Goal: Task Accomplishment & Management: Manage account settings

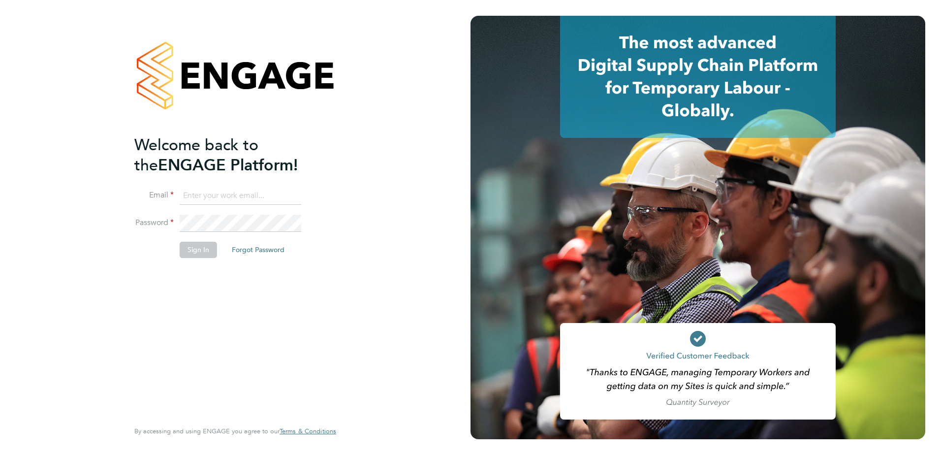
click at [233, 198] on input at bounding box center [241, 196] width 122 height 18
type input "[PERSON_NAME][EMAIL_ADDRESS][PERSON_NAME][DOMAIN_NAME]"
click at [201, 249] on button "Sign In" at bounding box center [198, 250] width 37 height 16
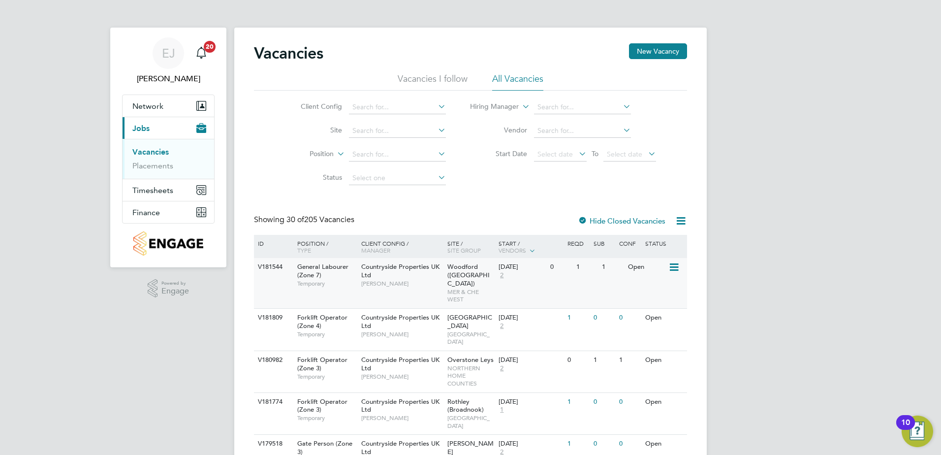
click at [672, 267] on icon at bounding box center [673, 267] width 10 height 12
click at [651, 315] on li "Update Status" at bounding box center [649, 318] width 57 height 14
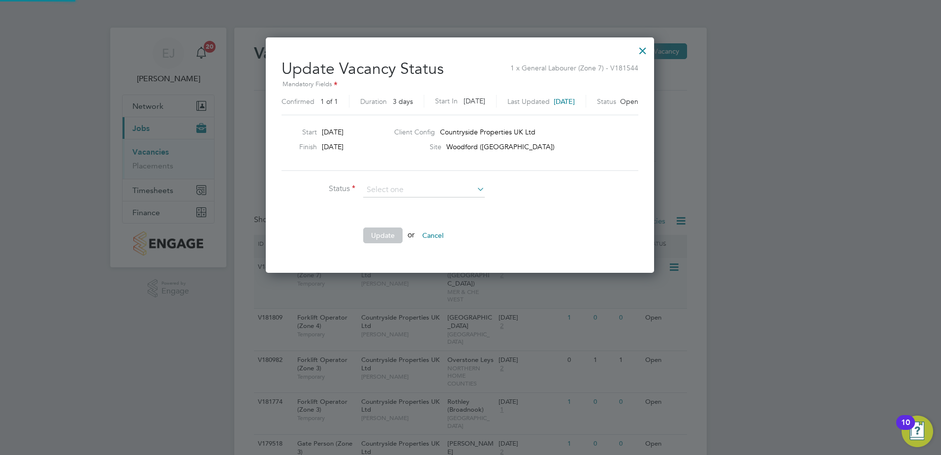
scroll to position [235, 409]
click at [329, 234] on li "Update or Cancel" at bounding box center [428, 240] width 295 height 26
click at [475, 189] on icon at bounding box center [475, 189] width 0 height 14
click at [560, 212] on li at bounding box center [428, 212] width 295 height 10
click at [475, 192] on icon at bounding box center [475, 189] width 0 height 14
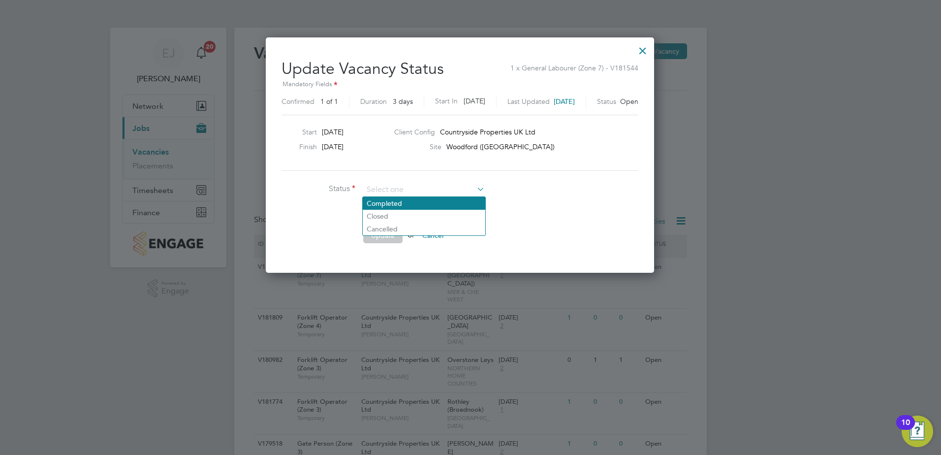
click at [431, 205] on li "Completed" at bounding box center [424, 203] width 123 height 13
type input "Completed"
click at [408, 198] on li "Completed" at bounding box center [424, 203] width 123 height 13
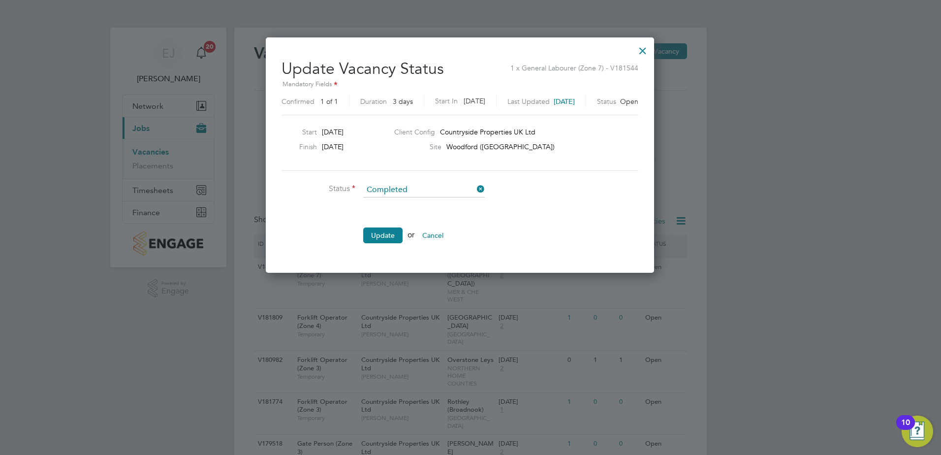
click at [337, 232] on li "Update or Cancel" at bounding box center [428, 240] width 295 height 26
click at [380, 238] on button "Update" at bounding box center [382, 235] width 39 height 16
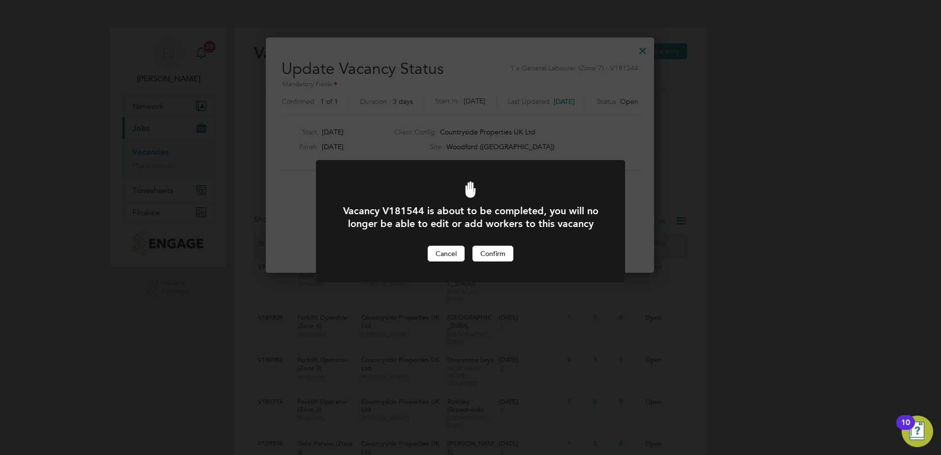
click at [448, 261] on button "Cancel" at bounding box center [446, 254] width 37 height 16
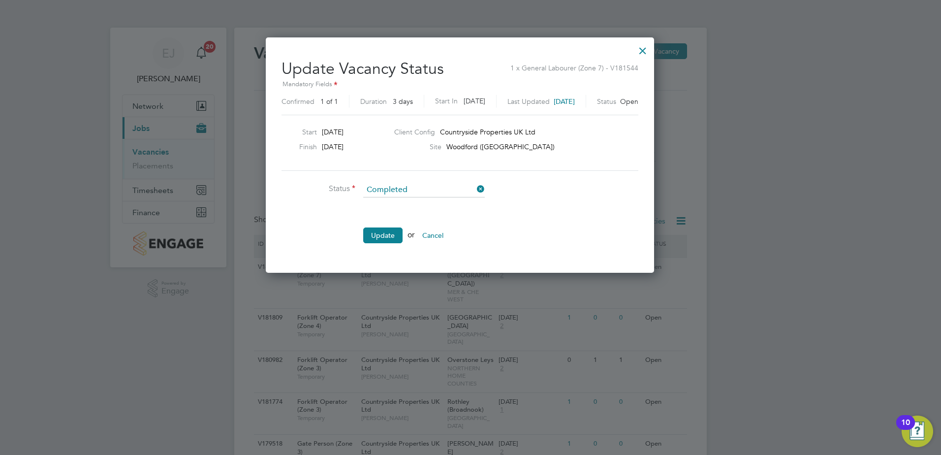
click at [652, 54] on div at bounding box center [643, 48] width 18 height 18
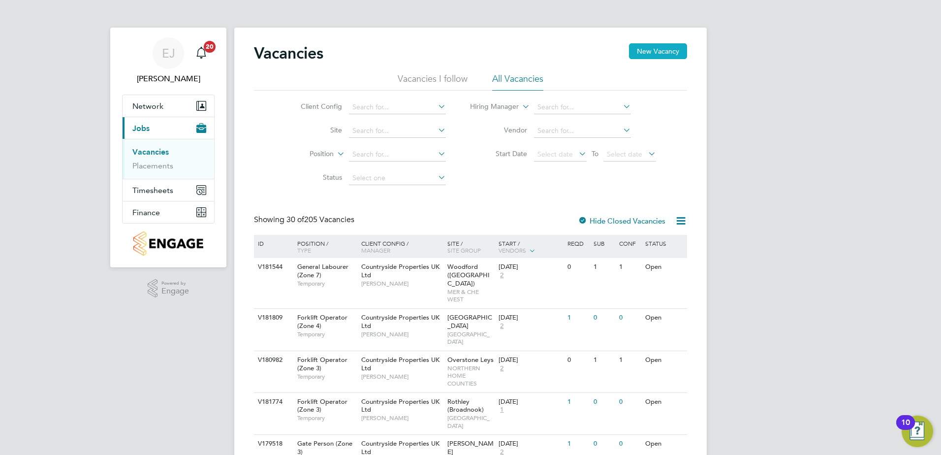
click at [658, 51] on button "New Vacancy" at bounding box center [658, 51] width 58 height 16
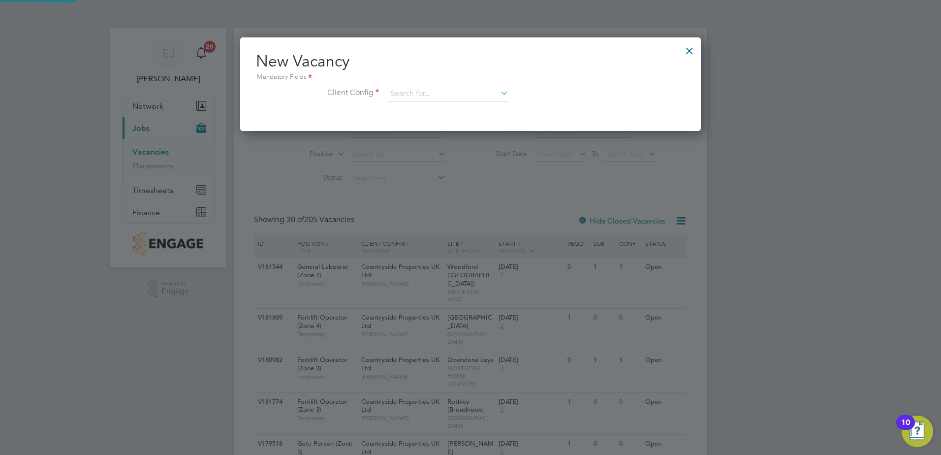
scroll to position [93, 461]
click at [510, 93] on li "Client Config" at bounding box center [470, 99] width 429 height 25
click at [498, 93] on icon at bounding box center [498, 93] width 0 height 14
click at [515, 212] on li "Countryside Properties UK Ltd" at bounding box center [512, 214] width 252 height 13
type input "Countryside Properties UK Ltd"
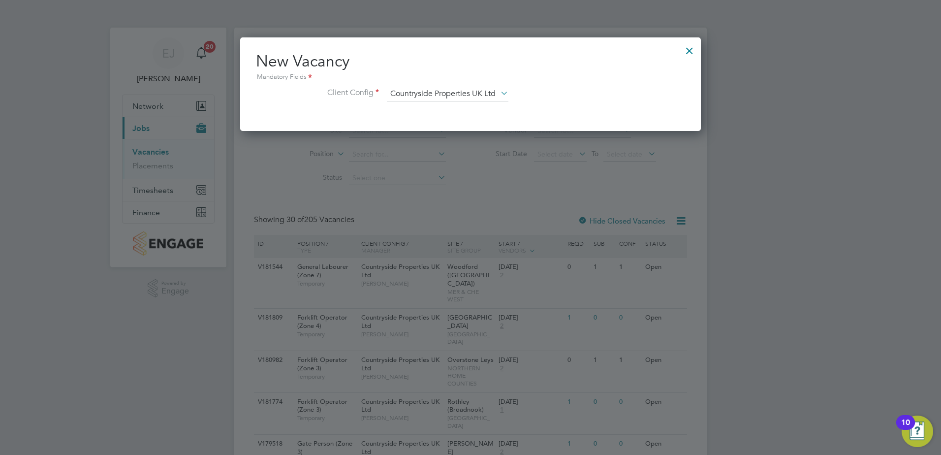
scroll to position [165, 461]
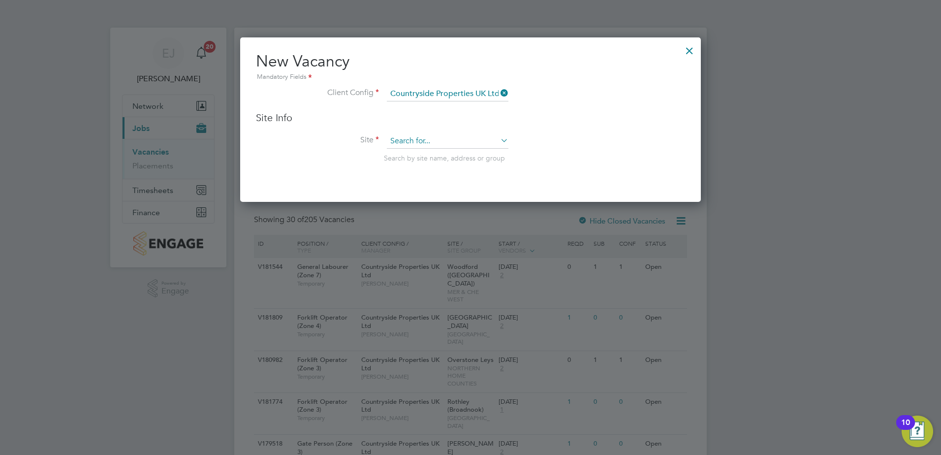
click at [460, 143] on input at bounding box center [448, 141] width 122 height 15
click at [436, 151] on li "Plot 18 Aylesbury" at bounding box center [447, 155] width 123 height 13
type input "Plot 18 Aylesbury"
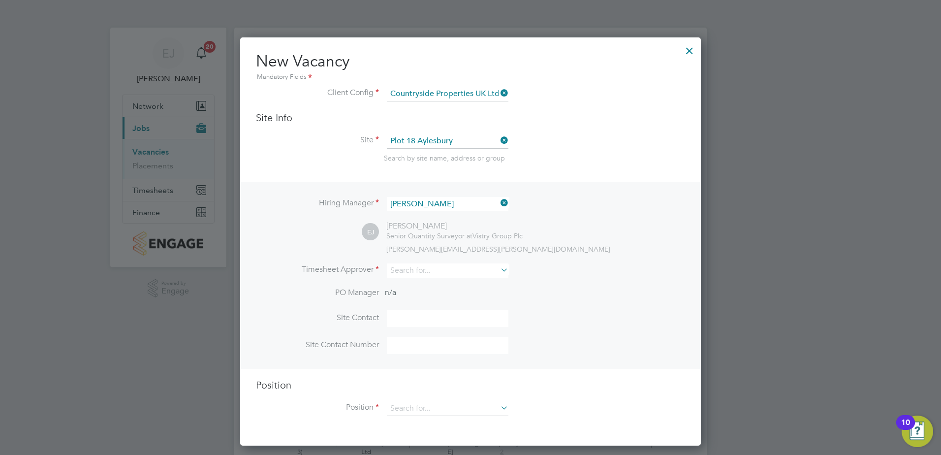
click at [498, 273] on icon at bounding box center [498, 270] width 0 height 14
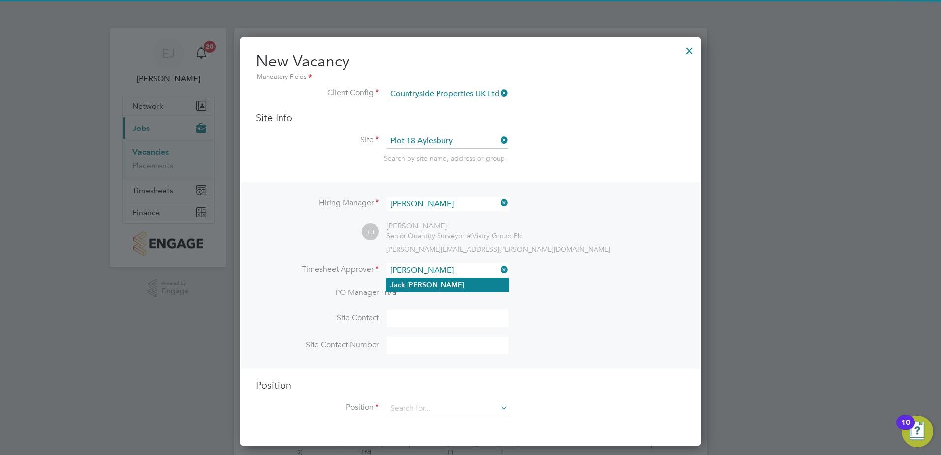
click at [445, 283] on li "Jack Murphy" at bounding box center [447, 284] width 123 height 13
type input "[PERSON_NAME]"
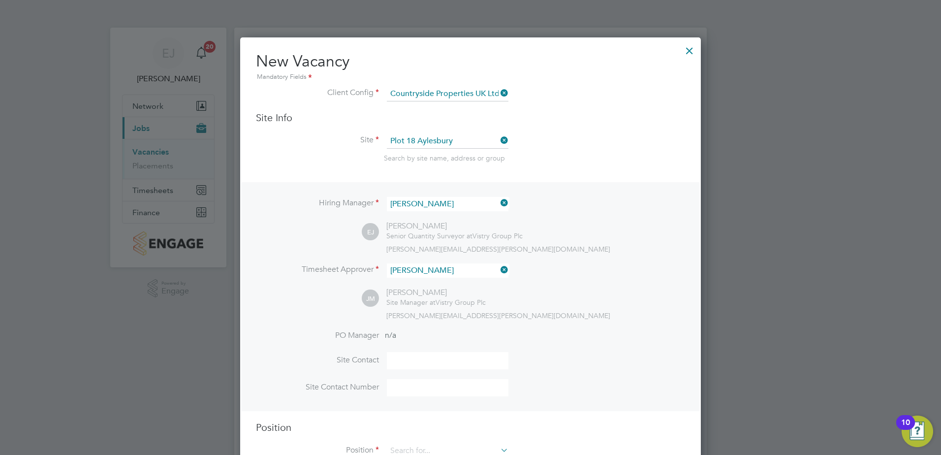
scroll to position [49, 0]
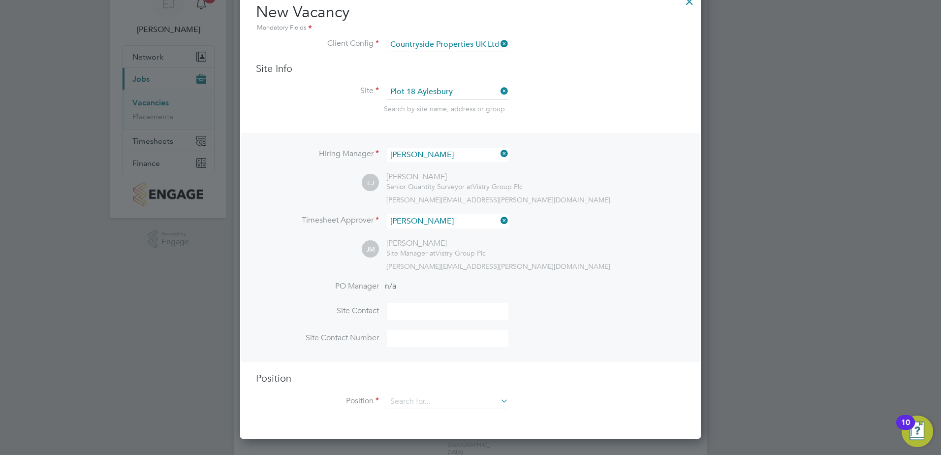
click at [445, 313] on input at bounding box center [448, 311] width 122 height 17
type input "[PERSON_NAME]"
type input "07874869462"
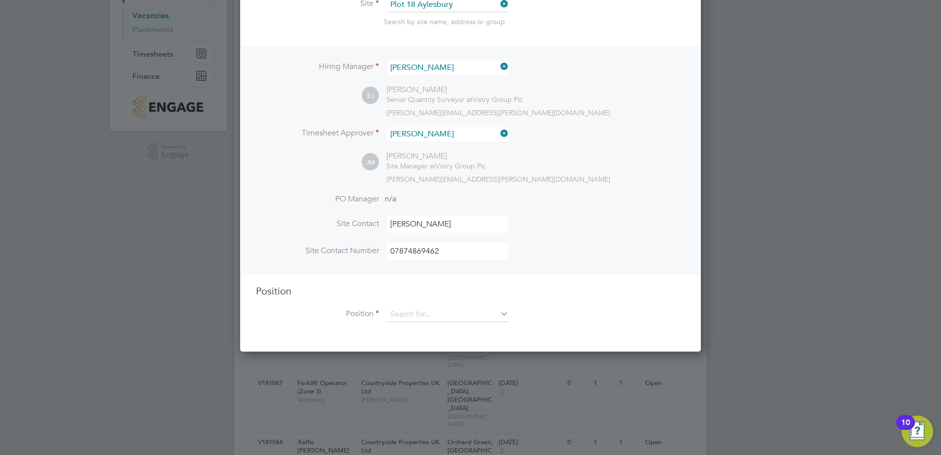
scroll to position [148, 0]
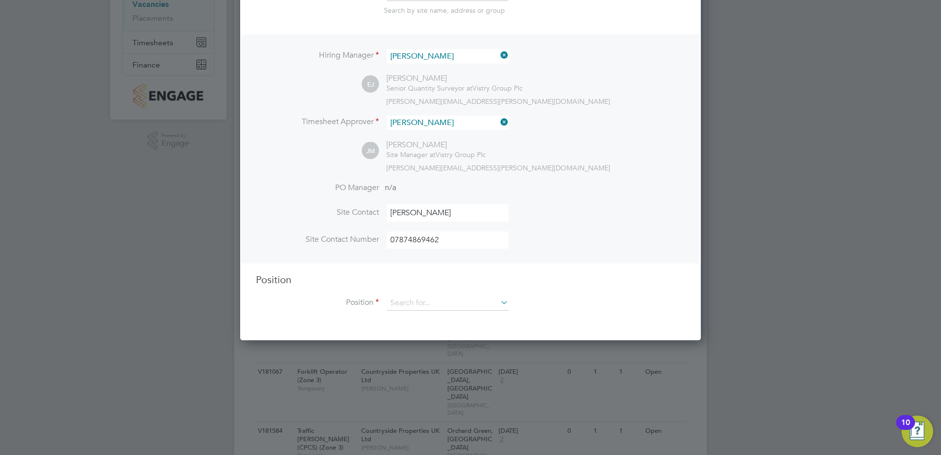
click at [498, 306] on icon at bounding box center [498, 302] width 0 height 14
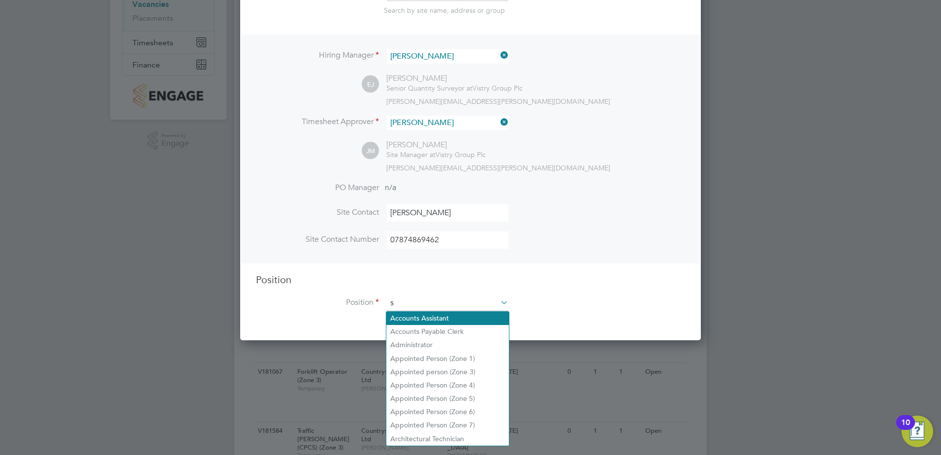
scroll to position [1414, 461]
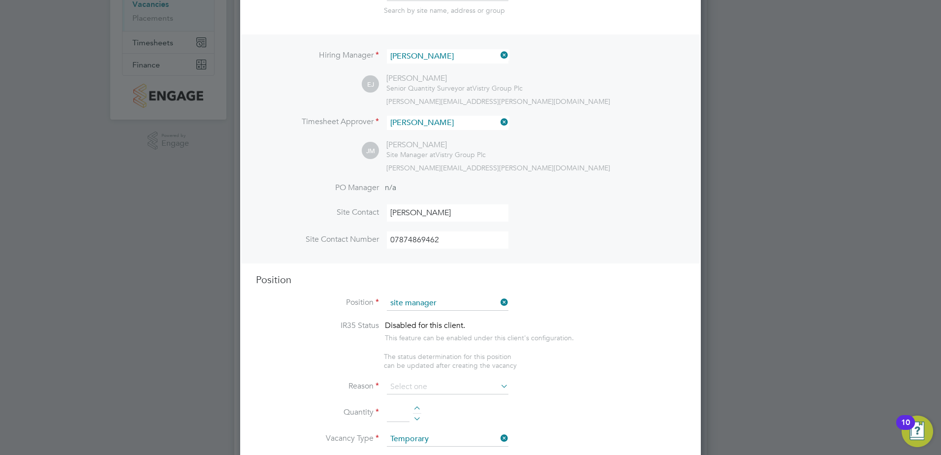
click at [427, 341] on b "Manager" at bounding box center [419, 345] width 29 height 8
type input "Site Manager"
type textarea "• Ensures that works are carried out in accordance with the contract informatio…"
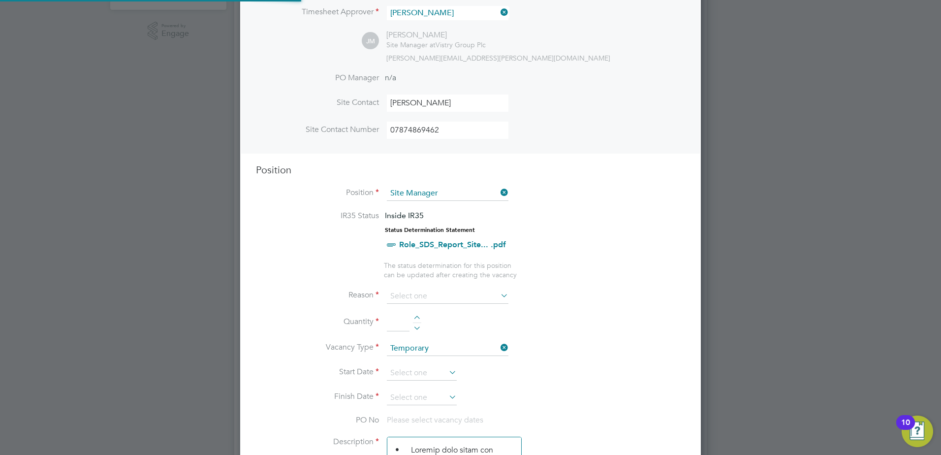
scroll to position [295, 0]
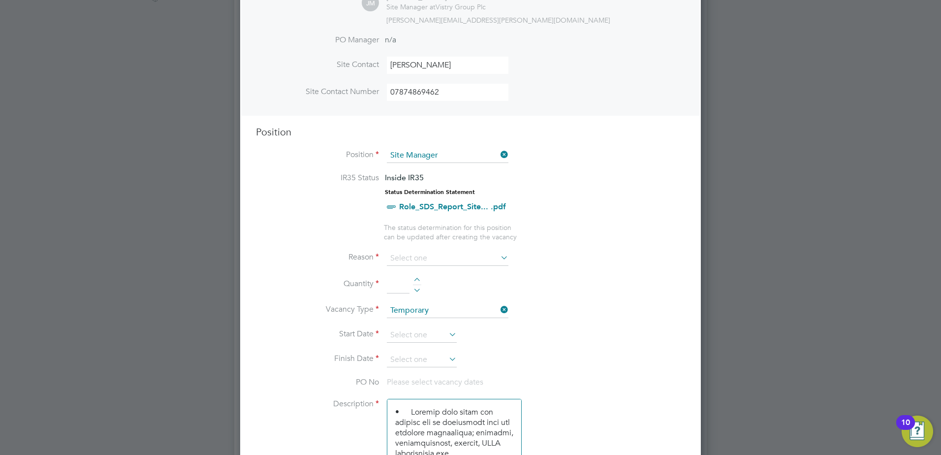
click at [498, 255] on icon at bounding box center [498, 257] width 0 height 14
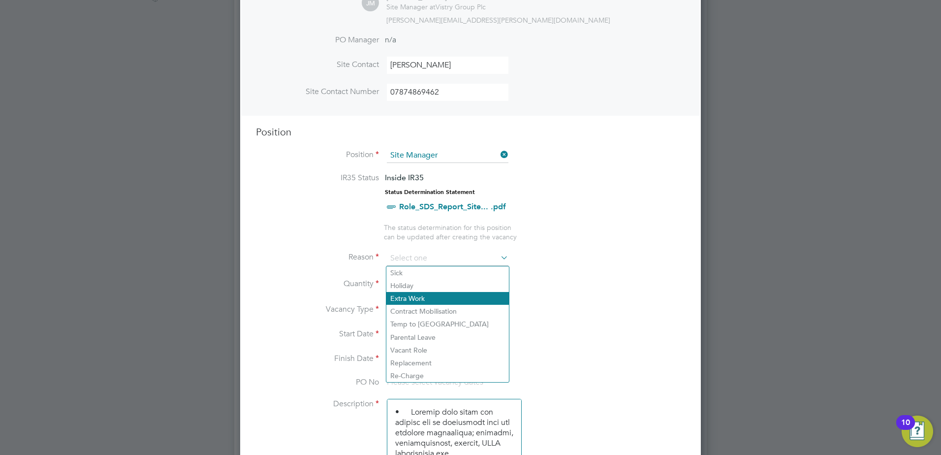
click at [466, 299] on li "Extra Work" at bounding box center [447, 298] width 123 height 13
type input "Extra Work"
click at [460, 301] on li "Extra Work" at bounding box center [447, 298] width 123 height 13
click at [455, 297] on li "Extra Work" at bounding box center [447, 298] width 123 height 13
click at [580, 320] on li "Vacancy Type Temporary" at bounding box center [470, 315] width 429 height 25
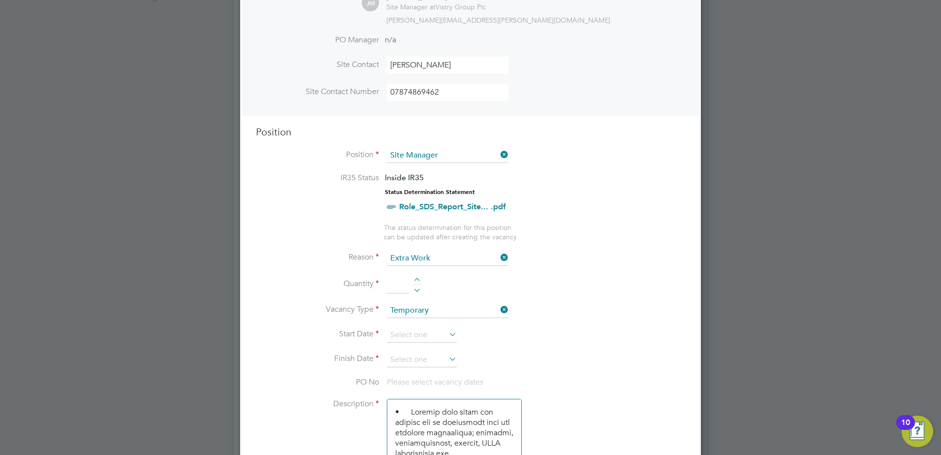
click at [417, 278] on div at bounding box center [417, 281] width 8 height 7
type input "1"
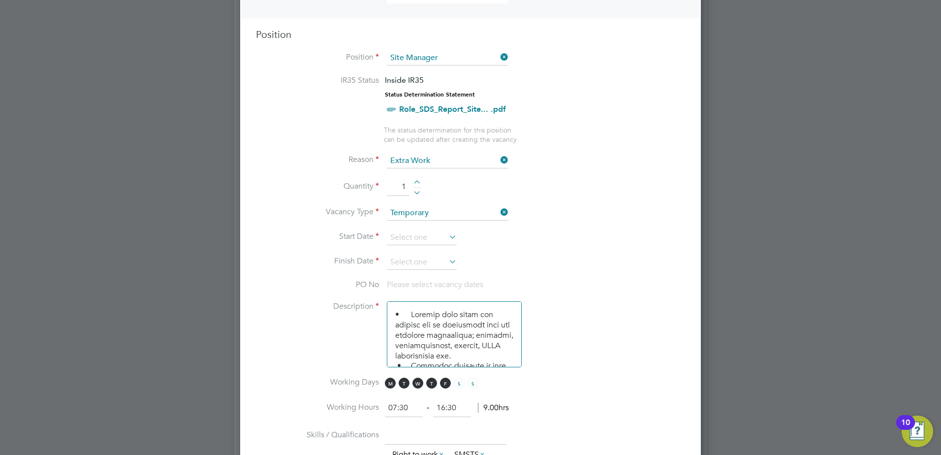
scroll to position [394, 0]
click at [530, 325] on li "Description" at bounding box center [470, 338] width 429 height 76
click at [447, 237] on icon at bounding box center [447, 236] width 0 height 14
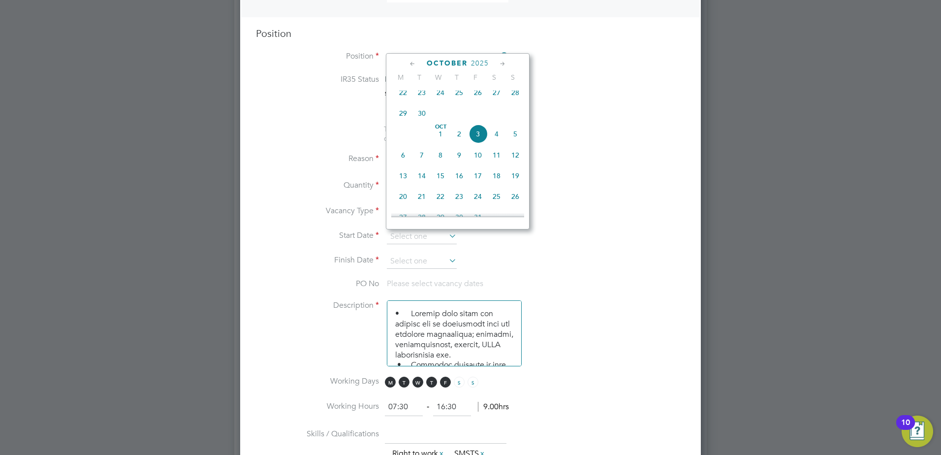
click at [409, 63] on icon at bounding box center [412, 64] width 9 height 11
click at [403, 98] on span "Sep 1" at bounding box center [403, 94] width 19 height 19
type input "01 Sep 2025"
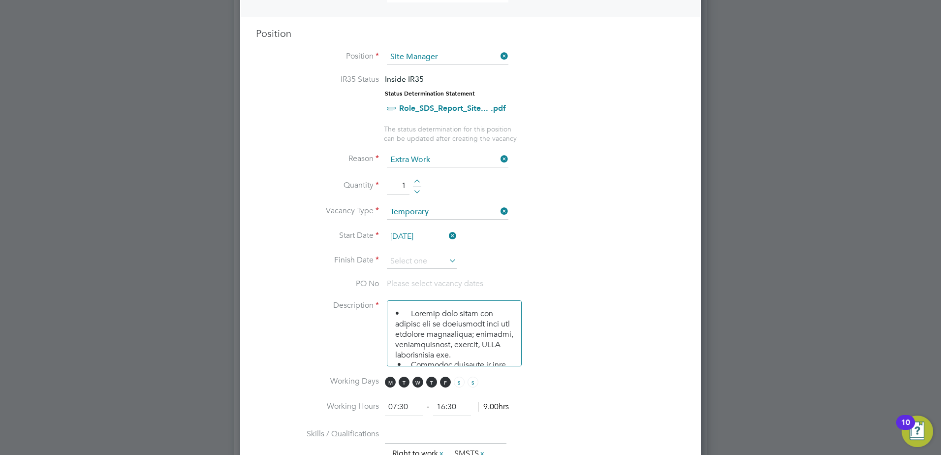
click at [447, 261] on icon at bounding box center [447, 260] width 0 height 14
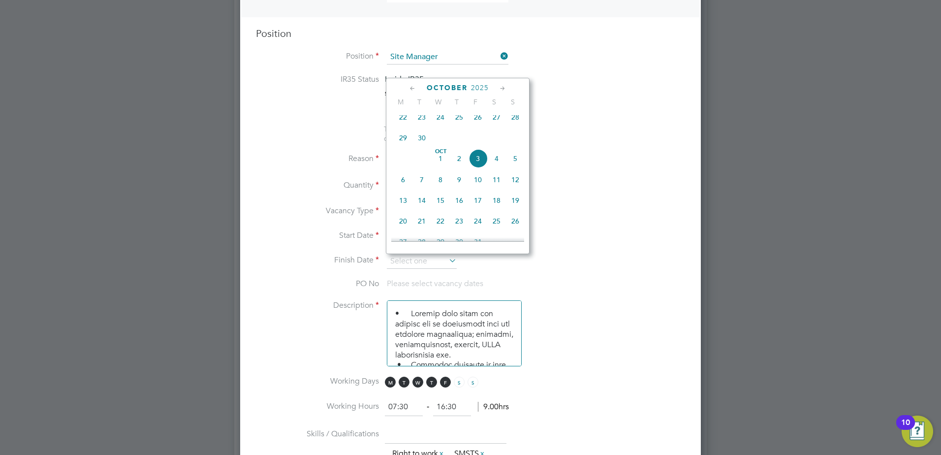
scroll to position [326, 0]
click at [477, 202] on span "31" at bounding box center [477, 192] width 19 height 19
type input "[DATE]"
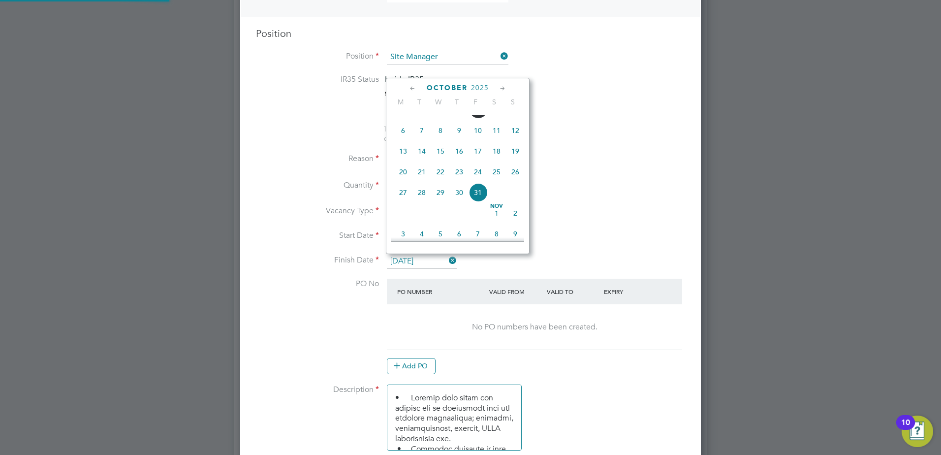
scroll to position [1515, 461]
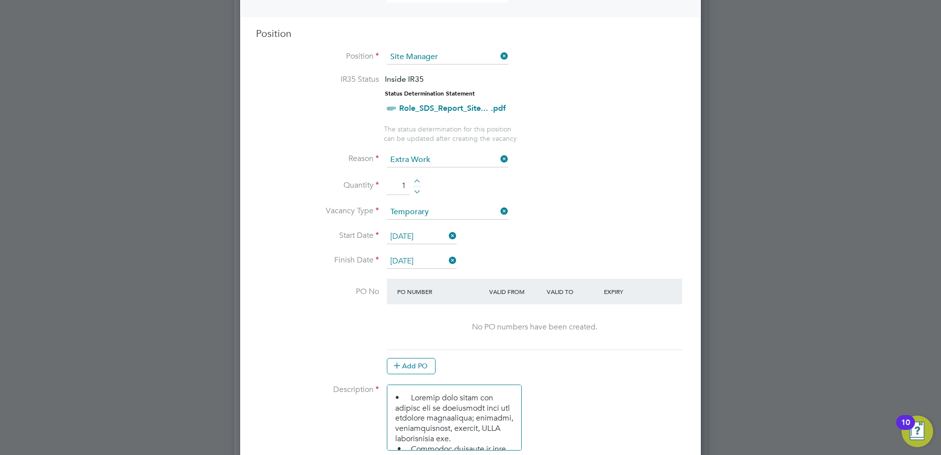
click at [573, 365] on div "Add PO" at bounding box center [534, 366] width 295 height 16
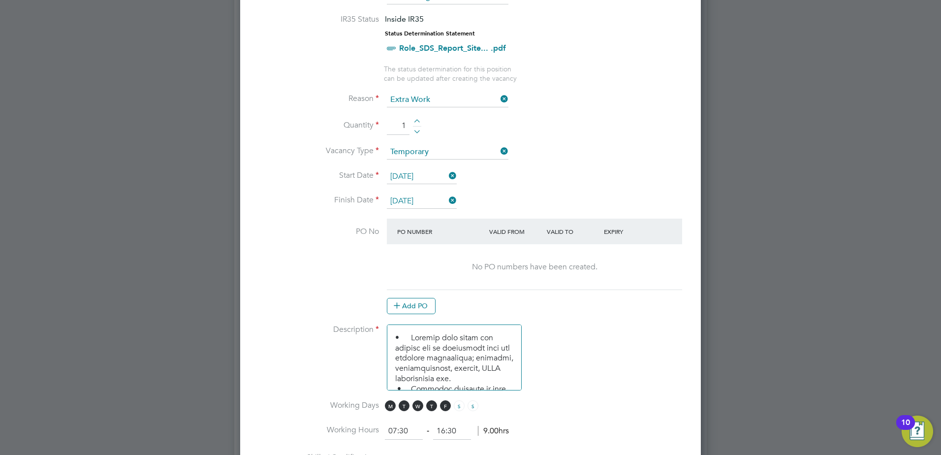
scroll to position [492, 0]
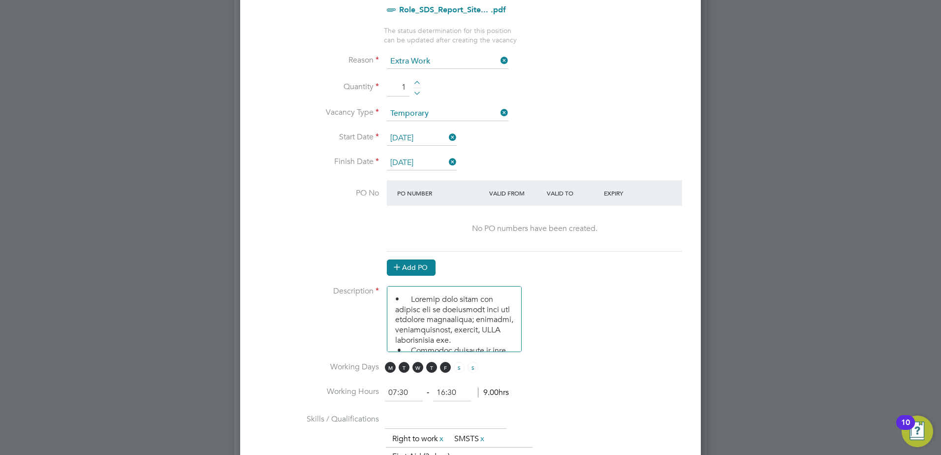
click at [419, 267] on button "Add PO" at bounding box center [411, 267] width 49 height 16
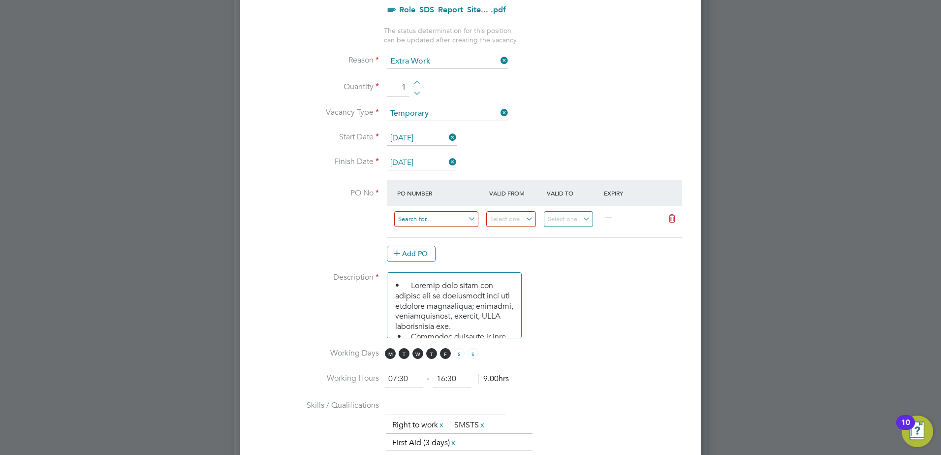
click at [471, 218] on input at bounding box center [436, 219] width 84 height 16
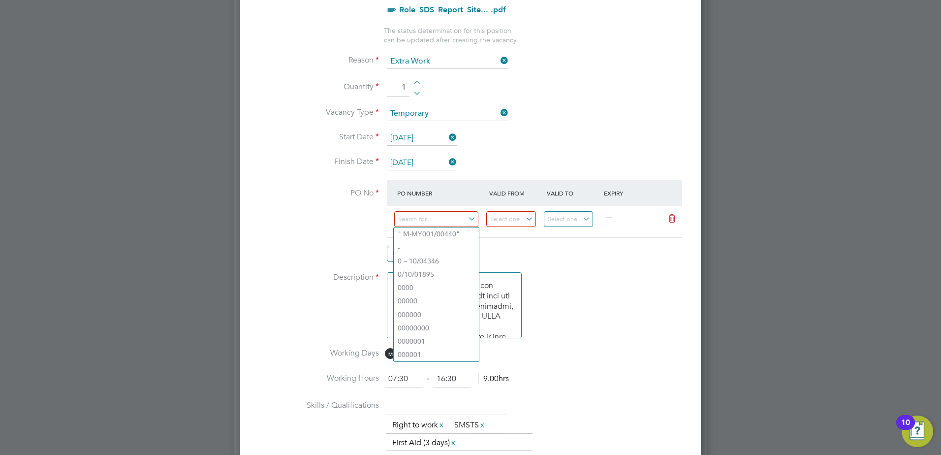
click at [539, 274] on li "Description" at bounding box center [470, 310] width 429 height 76
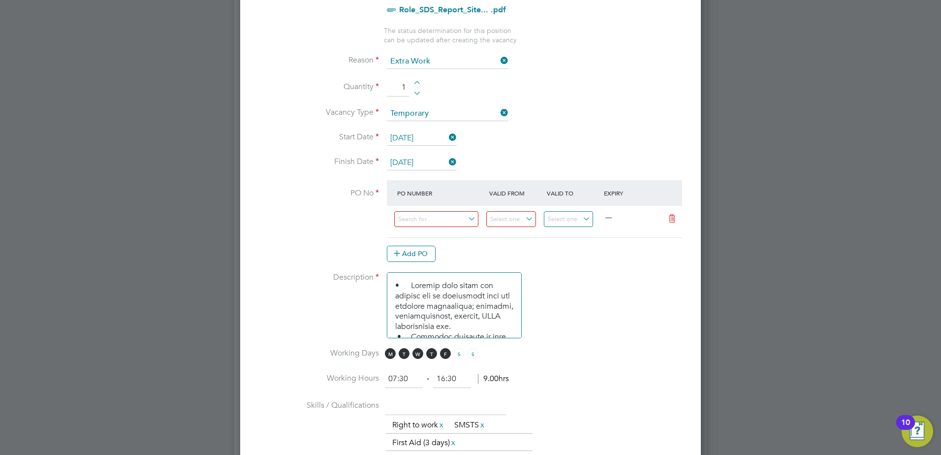
scroll to position [49, 0]
click at [575, 269] on li "PO No PO Number Valid From Valid To Expiry — Add PO" at bounding box center [470, 226] width 429 height 92
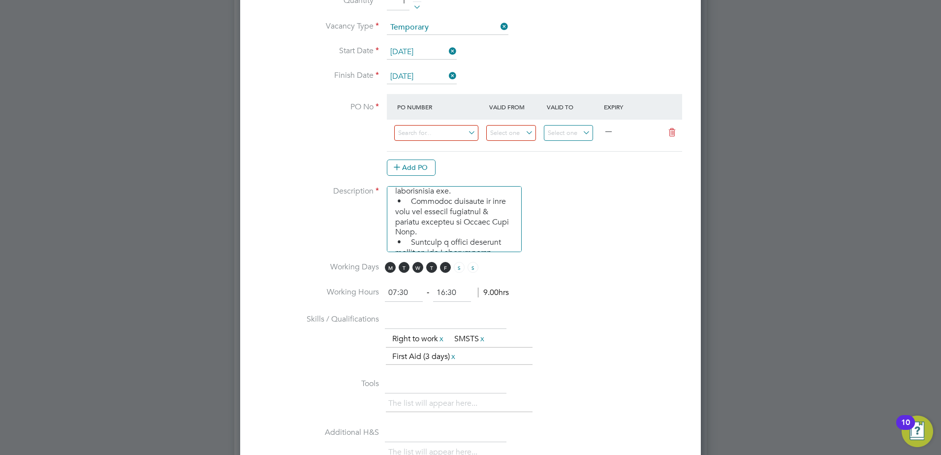
scroll to position [591, 0]
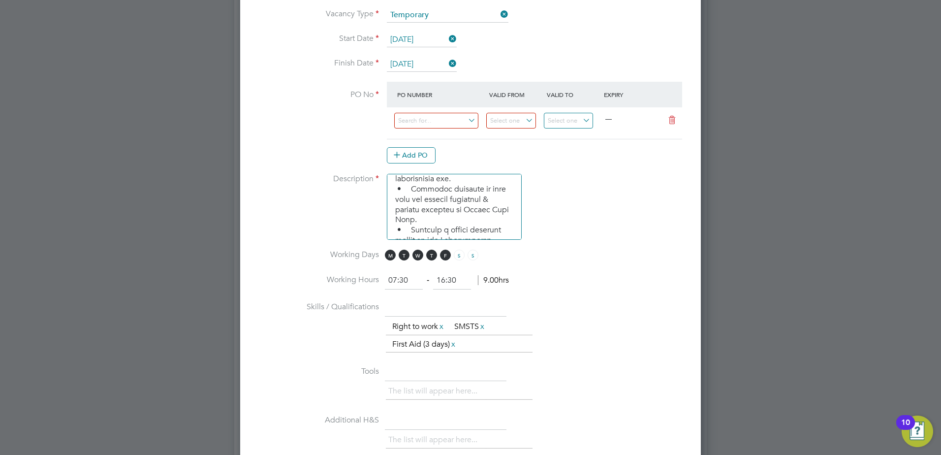
click at [608, 281] on li "Working Hours 07:30 ‐ 16:30 9.00hrs" at bounding box center [470, 286] width 429 height 28
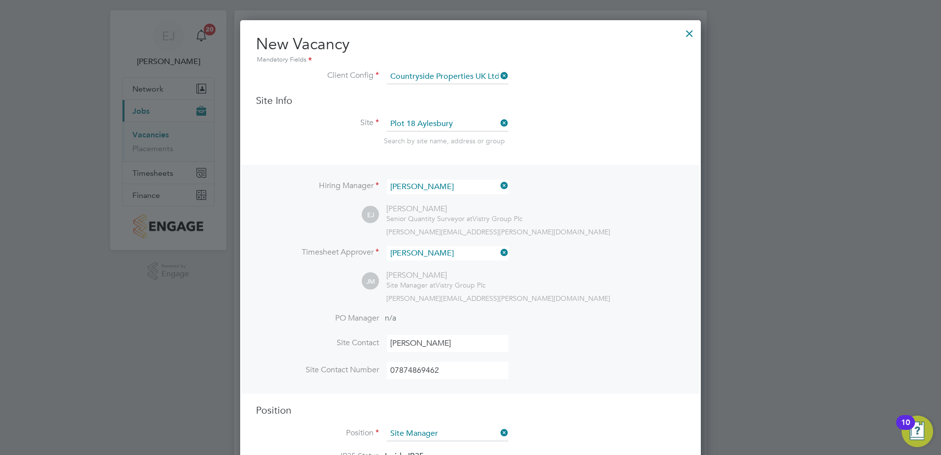
scroll to position [0, 0]
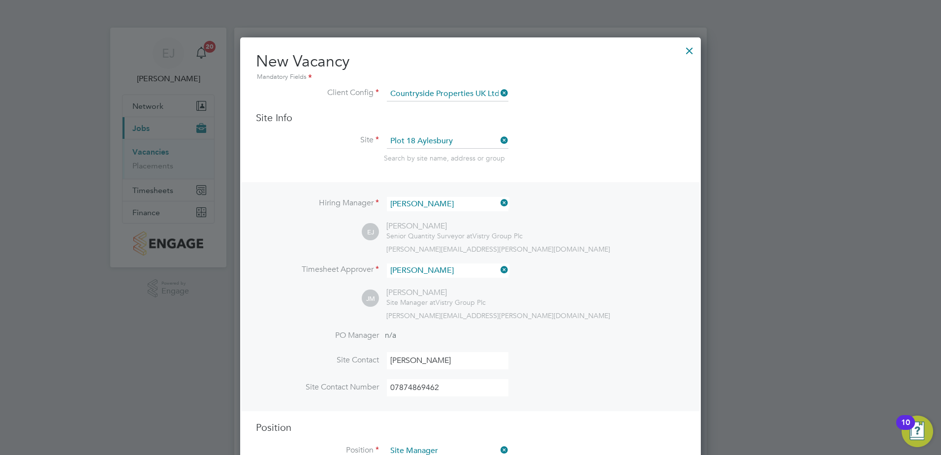
click at [692, 50] on div at bounding box center [690, 48] width 18 height 18
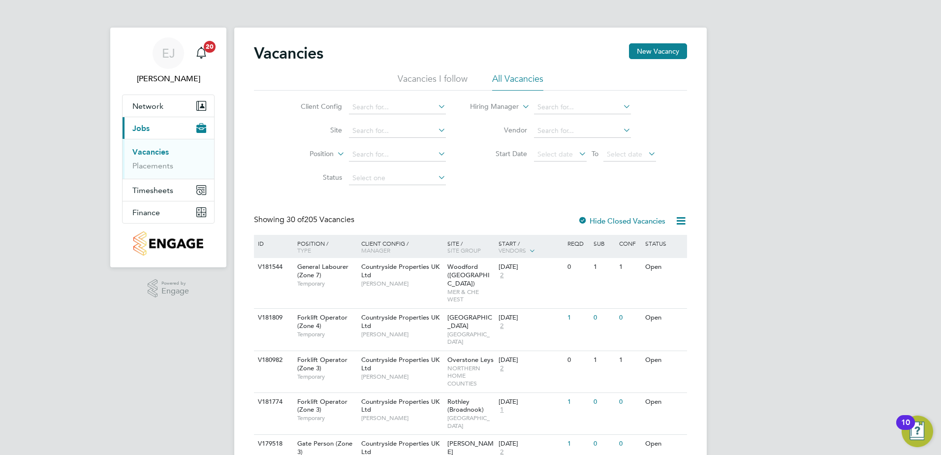
click at [421, 80] on li "Vacancies I follow" at bounding box center [433, 82] width 70 height 18
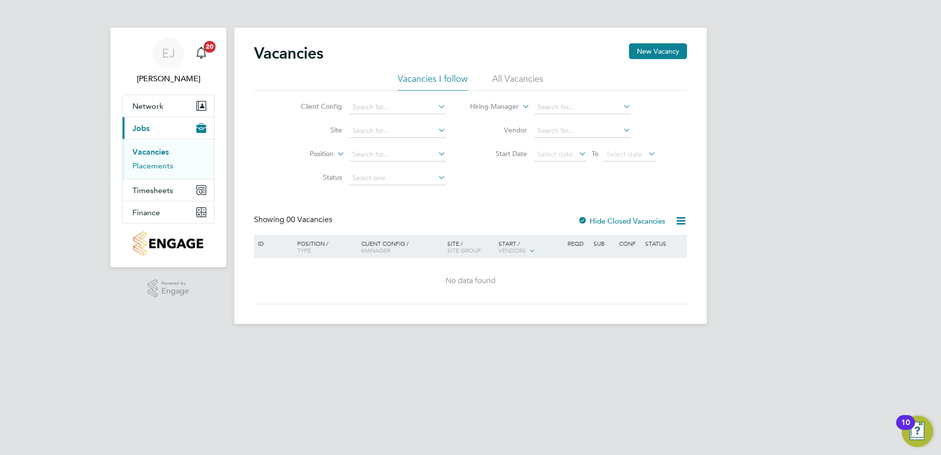
click at [157, 166] on link "Placements" at bounding box center [152, 165] width 41 height 9
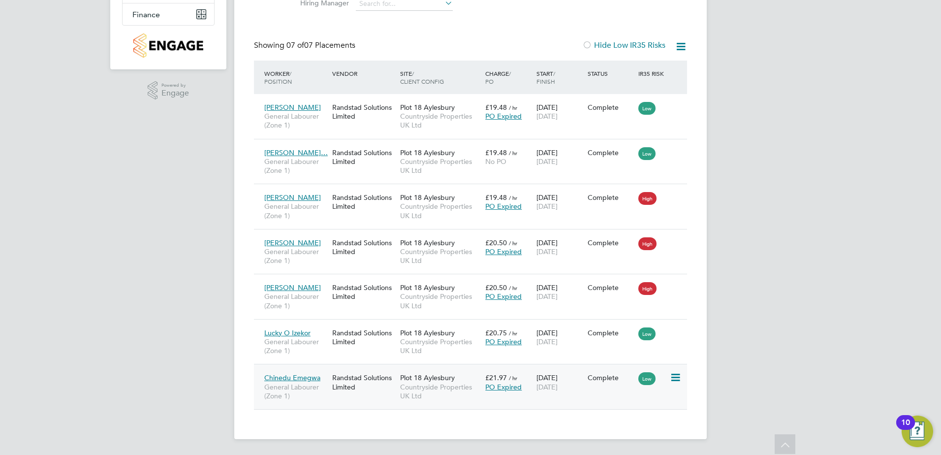
click at [675, 375] on icon at bounding box center [675, 378] width 10 height 12
click at [724, 376] on div "EJ Elian Jones Notifications 20 Applications: Network Team Members Sites Worker…" at bounding box center [470, 128] width 941 height 653
click at [650, 380] on span "Low" at bounding box center [646, 378] width 17 height 13
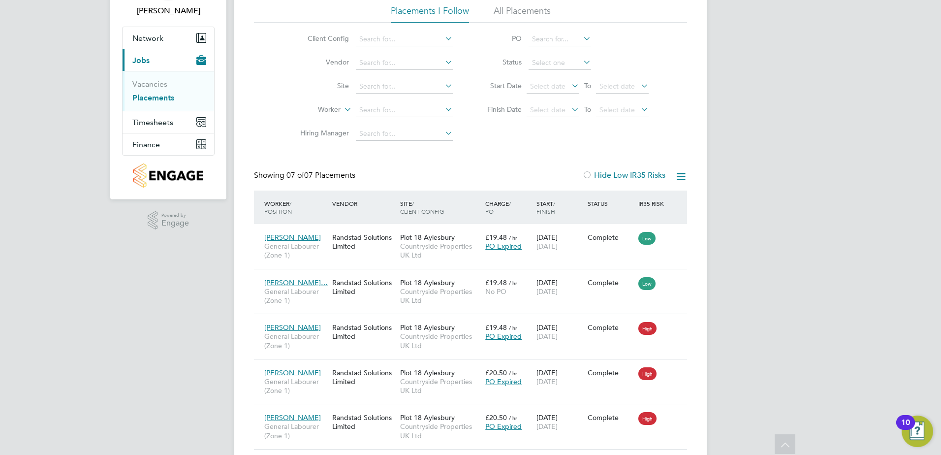
scroll to position [50, 0]
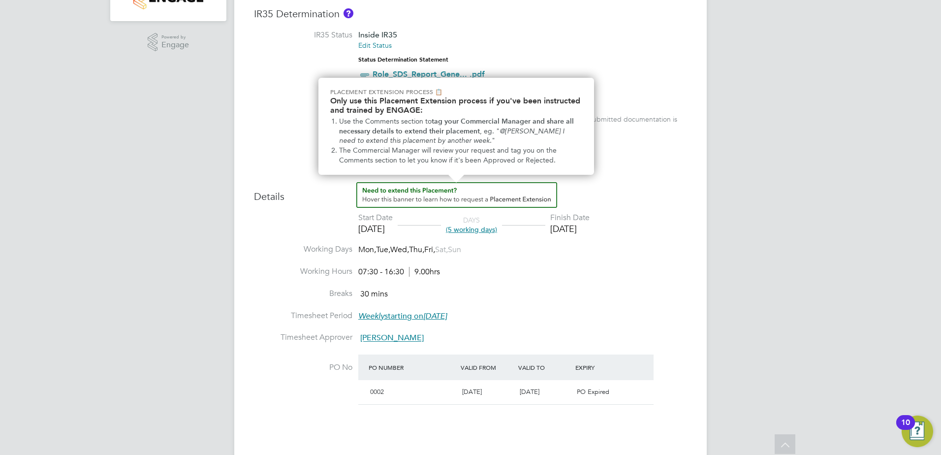
click at [444, 196] on img "How to extend a Placement?" at bounding box center [456, 195] width 201 height 26
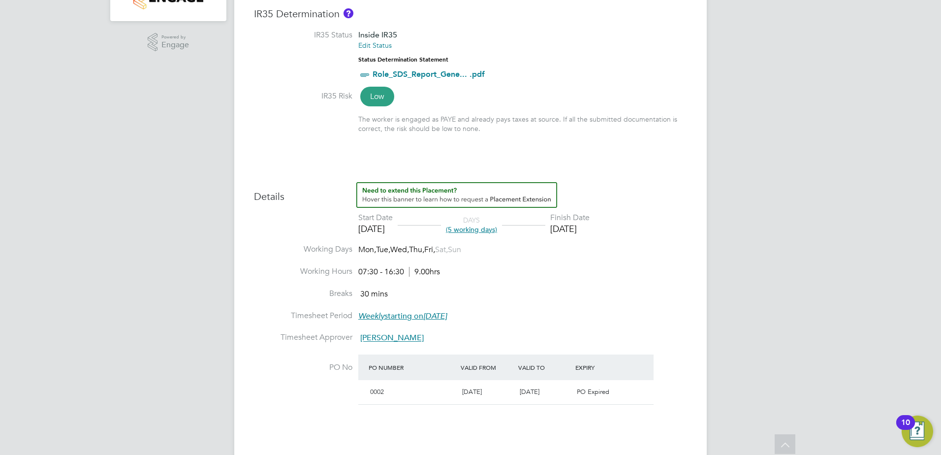
click at [438, 194] on img "How to extend a Placement?" at bounding box center [456, 195] width 201 height 26
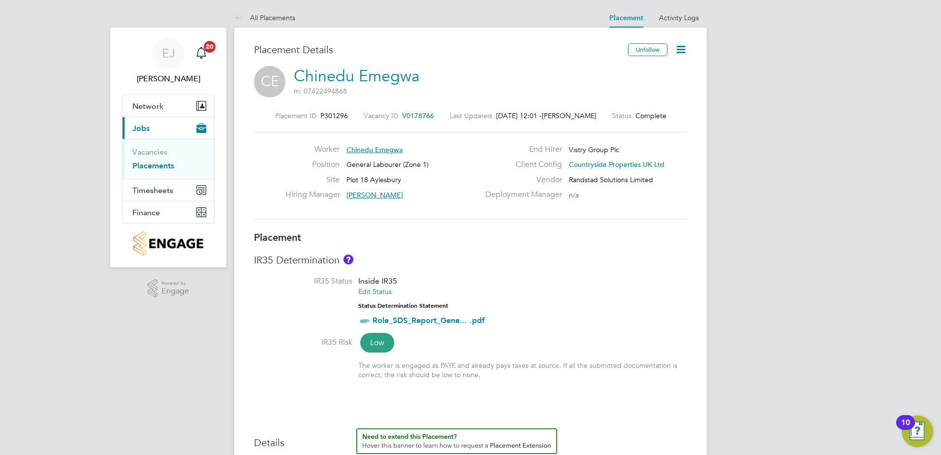
click at [685, 50] on icon at bounding box center [681, 49] width 12 height 12
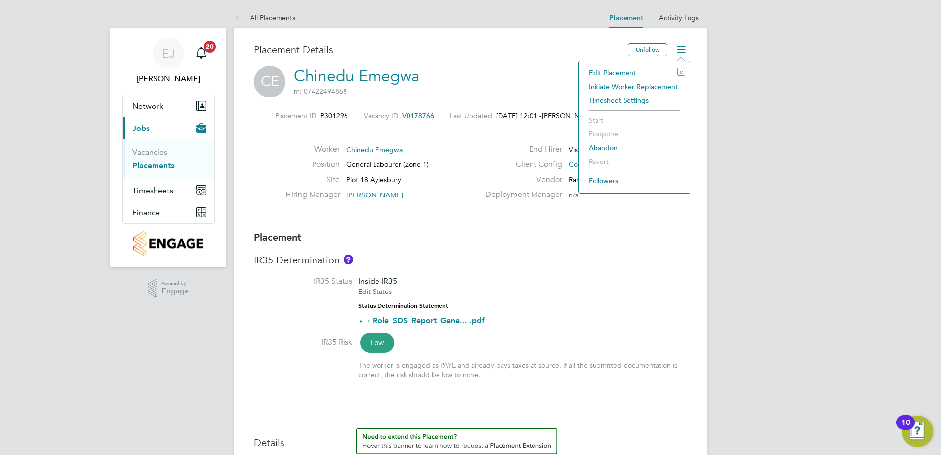
click at [606, 71] on li "Edit Placement e" at bounding box center [634, 73] width 101 height 14
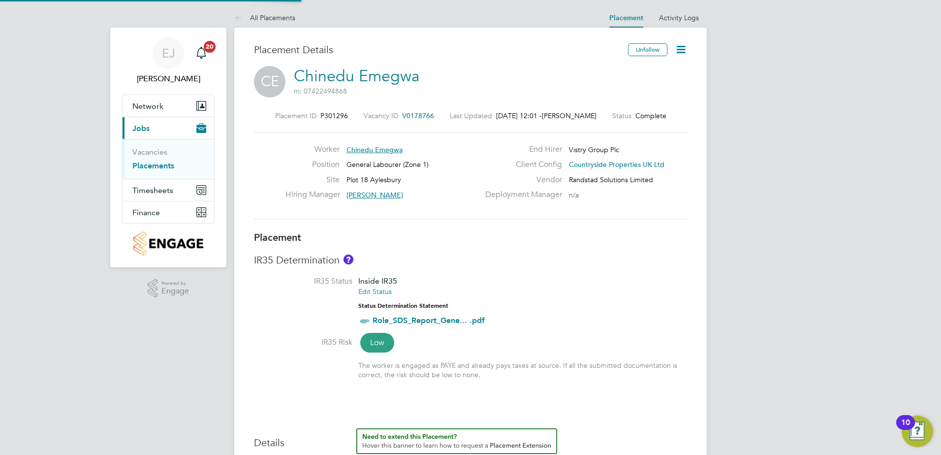
type input "[PERSON_NAME]"
type input "[DATE]"
type input "07:30"
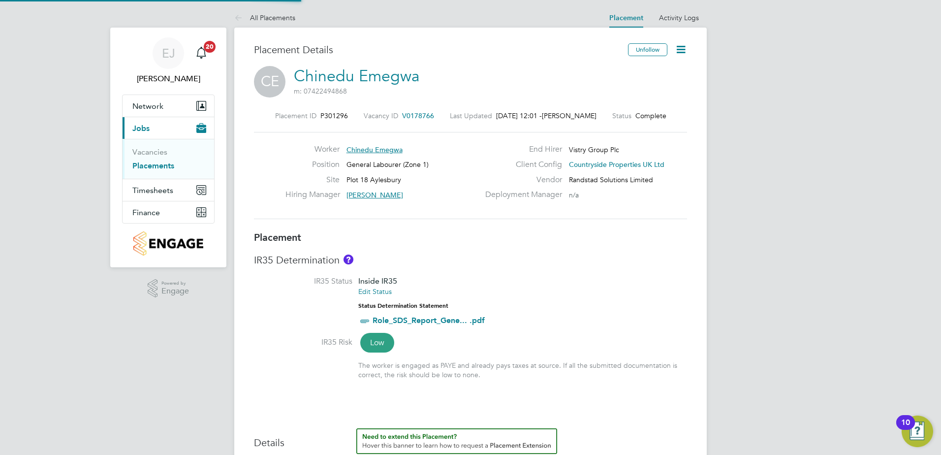
type input "16:30"
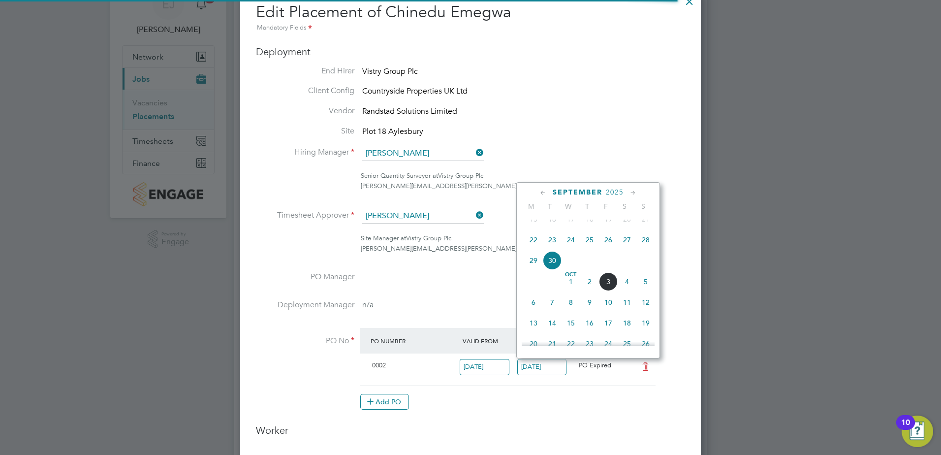
click at [529, 366] on input "[DATE]" at bounding box center [542, 367] width 50 height 16
click at [610, 272] on span "31" at bounding box center [608, 265] width 19 height 19
type input "[DATE]"
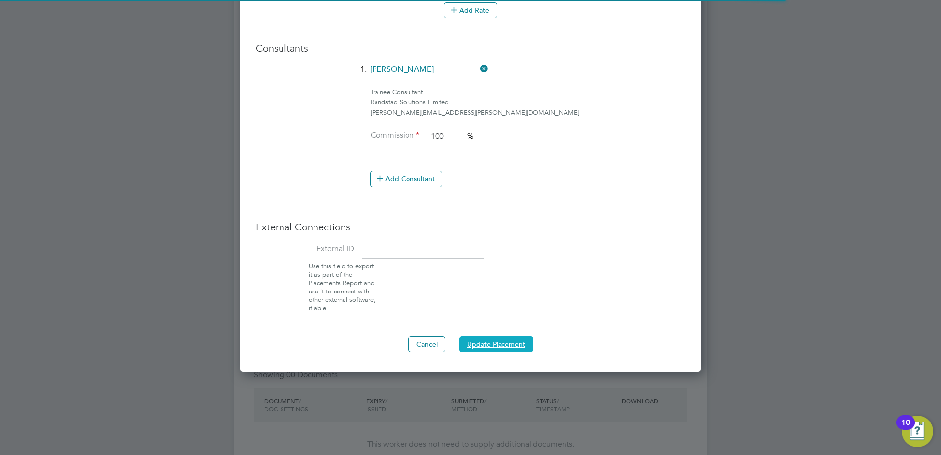
click at [505, 341] on button "Update Placement" at bounding box center [496, 344] width 74 height 16
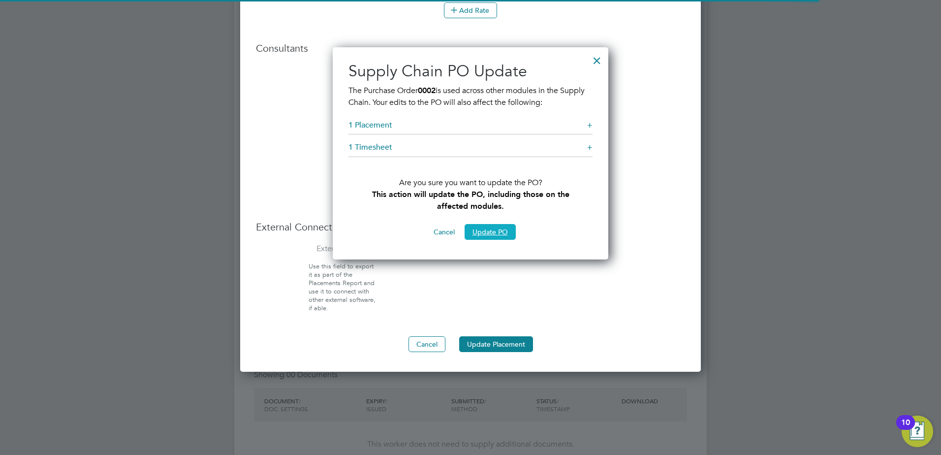
click at [483, 233] on button "Update PO" at bounding box center [490, 232] width 51 height 16
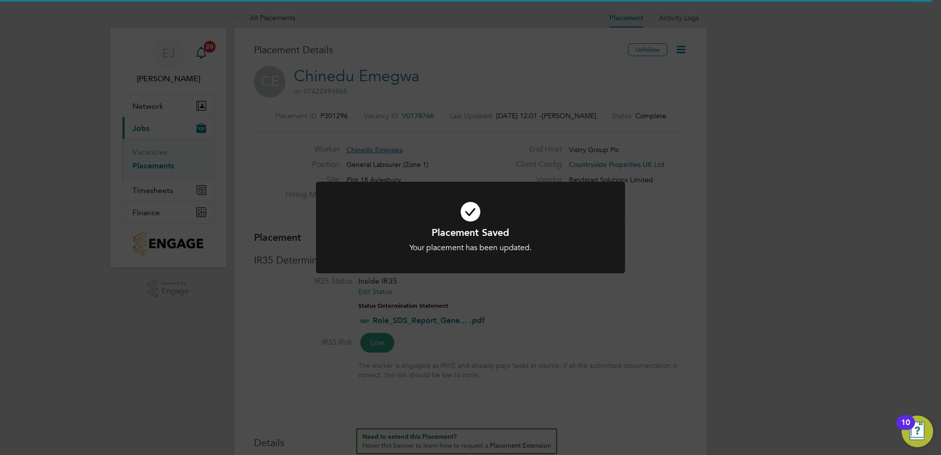
click at [637, 239] on div "Placement Saved Your placement has been updated. Cancel Okay" at bounding box center [470, 227] width 941 height 455
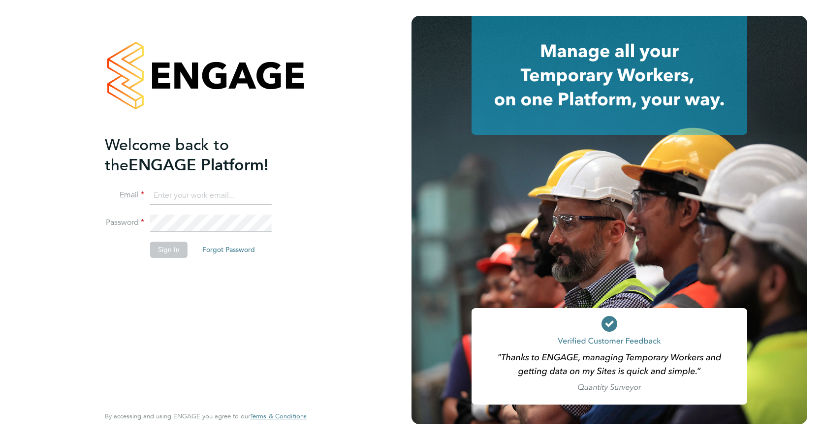
click at [194, 192] on input at bounding box center [211, 196] width 122 height 18
type input "elian.jones@vistry.co.uk"
click at [178, 249] on button "Sign In" at bounding box center [168, 250] width 37 height 16
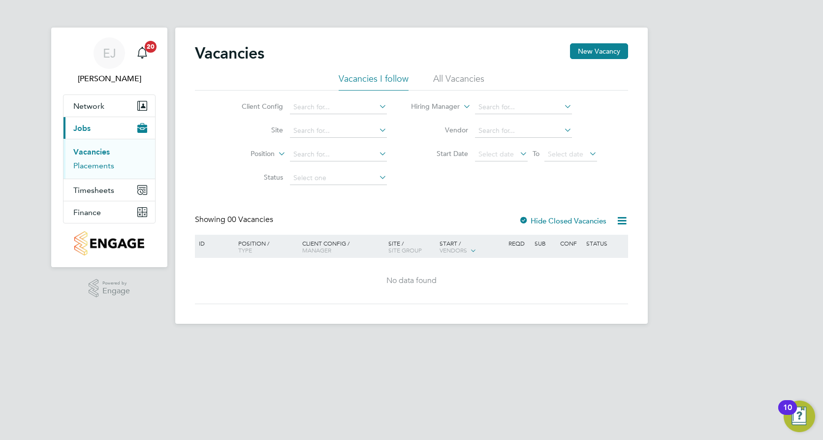
click at [99, 164] on link "Placements" at bounding box center [93, 165] width 41 height 9
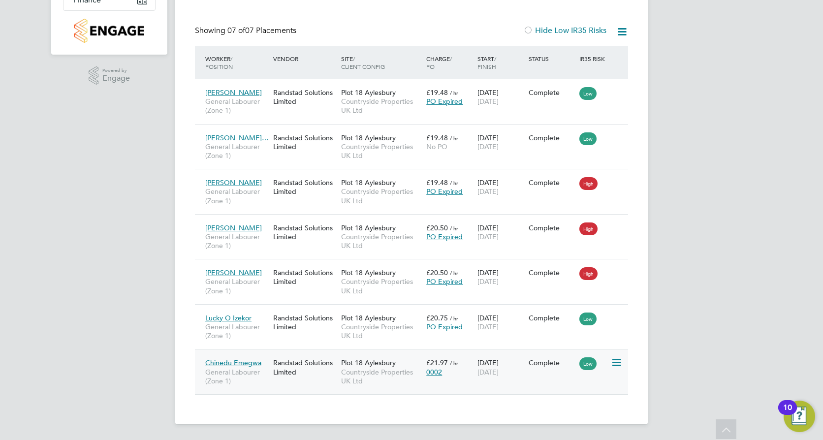
click at [617, 364] on icon at bounding box center [616, 363] width 10 height 12
click at [452, 400] on div "Placements New Placement Placements I Follow All Placements Client Config Vendo…" at bounding box center [411, 119] width 472 height 609
click at [434, 366] on span "£21.97" at bounding box center [437, 362] width 22 height 9
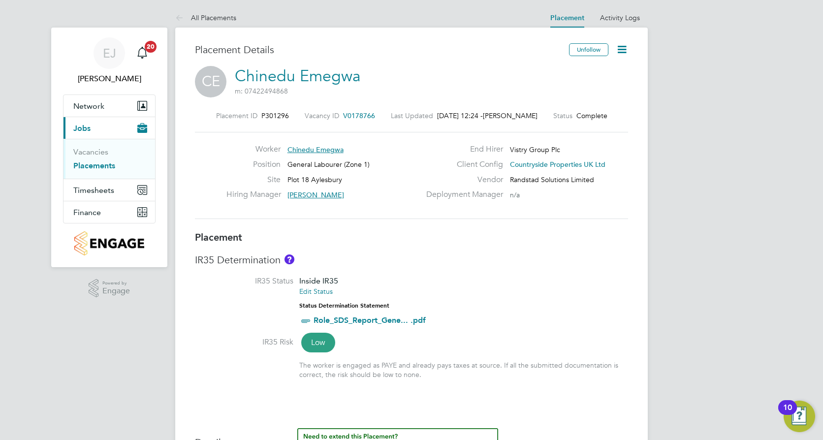
click at [617, 50] on icon at bounding box center [622, 49] width 12 height 12
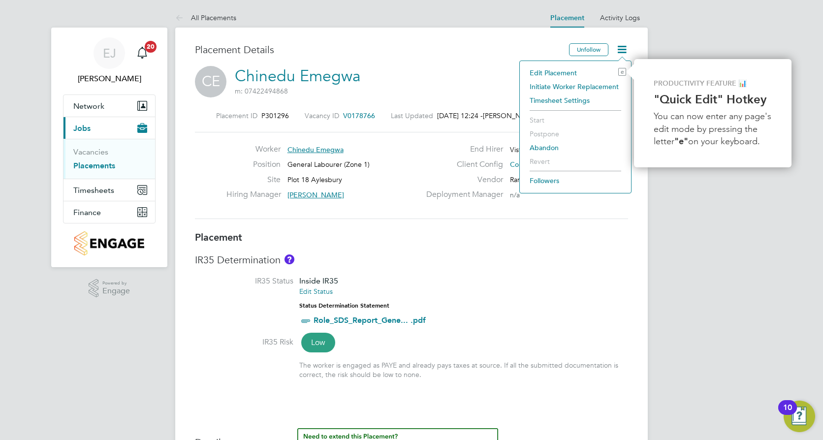
click at [567, 73] on li "Edit Placement e" at bounding box center [575, 73] width 101 height 14
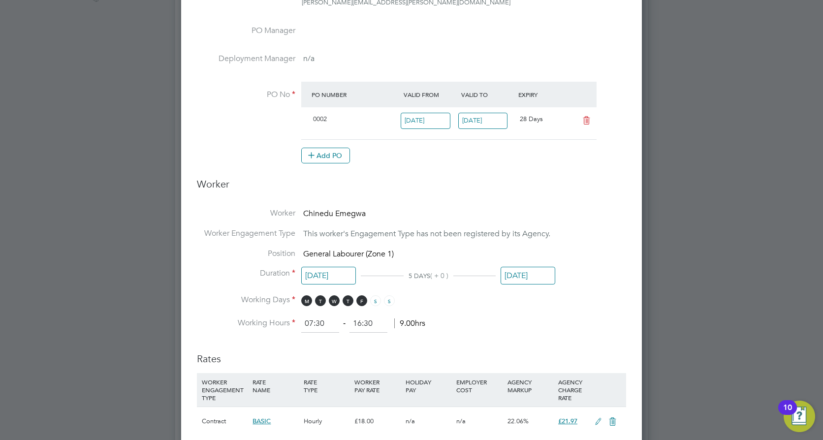
click at [523, 276] on input "[DATE]" at bounding box center [527, 276] width 55 height 18
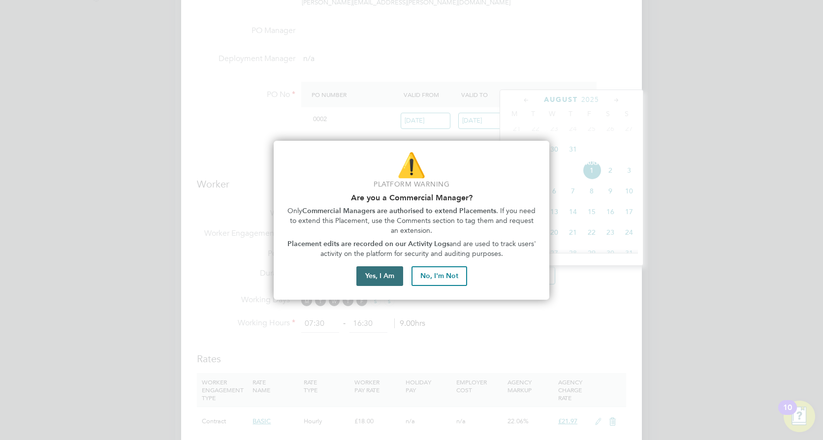
click at [377, 277] on button "Yes, I Am" at bounding box center [379, 276] width 47 height 20
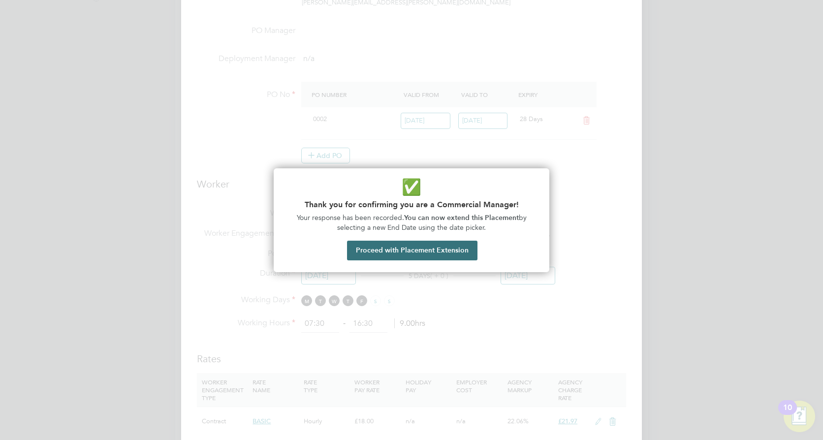
click at [419, 249] on button "Proceed with Placement Extension" at bounding box center [412, 251] width 130 height 20
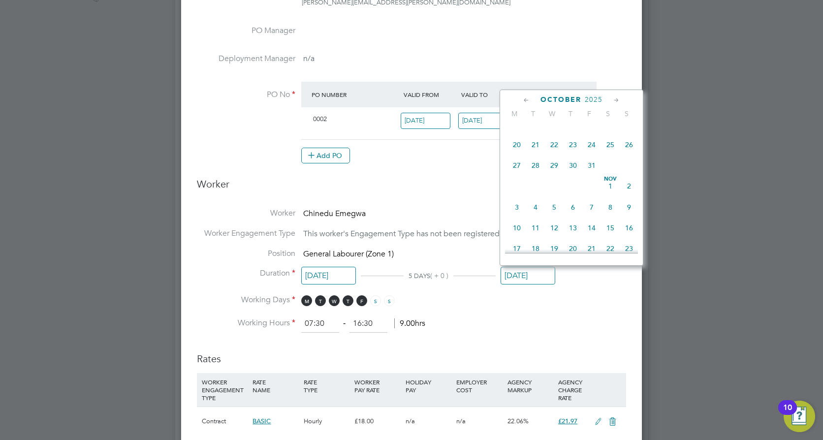
click at [592, 175] on span "31" at bounding box center [591, 165] width 19 height 19
type input "[DATE]"
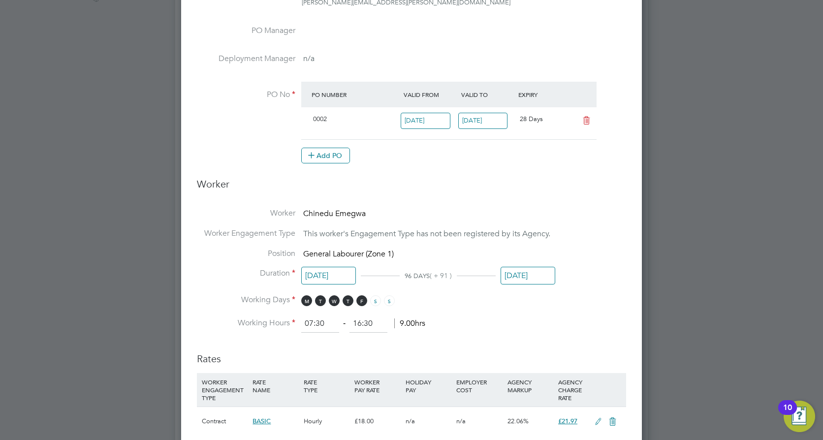
click at [541, 326] on li "Working Hours 07:30 ‐ 16:30 9.00hrs" at bounding box center [411, 324] width 429 height 18
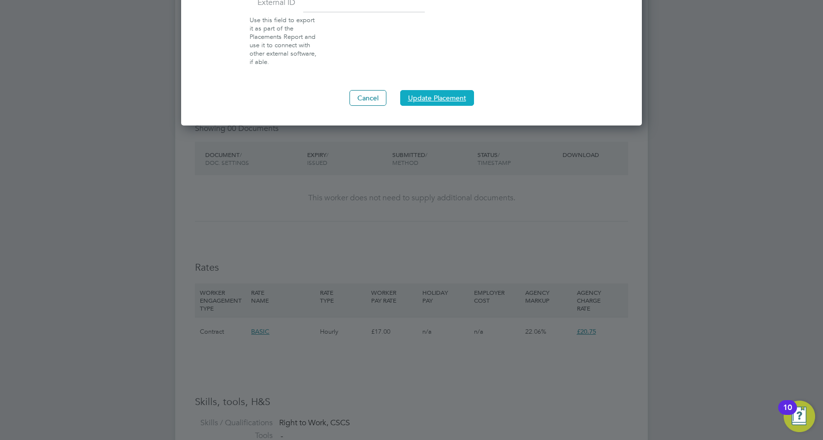
click at [444, 98] on button "Update Placement" at bounding box center [437, 98] width 74 height 16
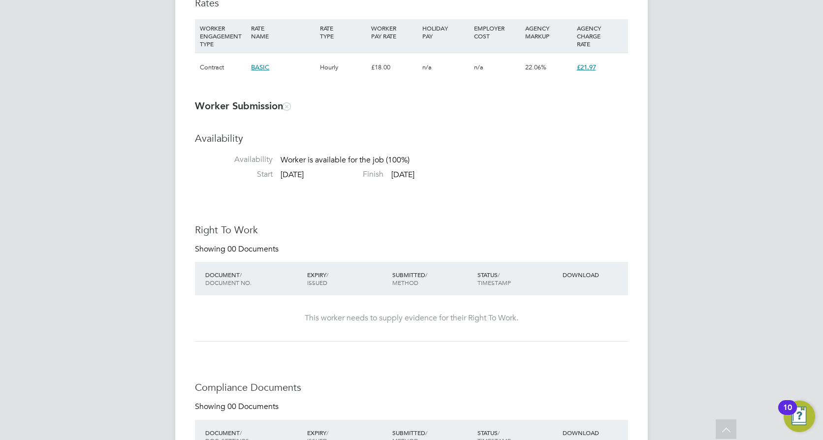
scroll to position [689, 0]
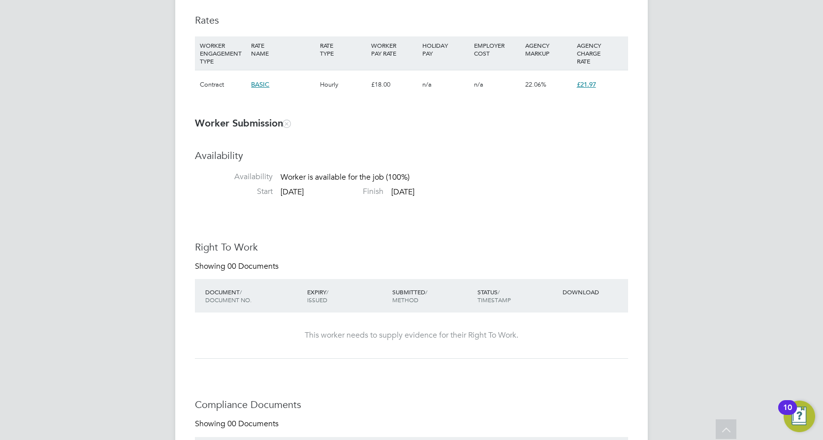
click at [422, 186] on li "Availability Availability Worker is available for the job (100%)" at bounding box center [411, 167] width 433 height 37
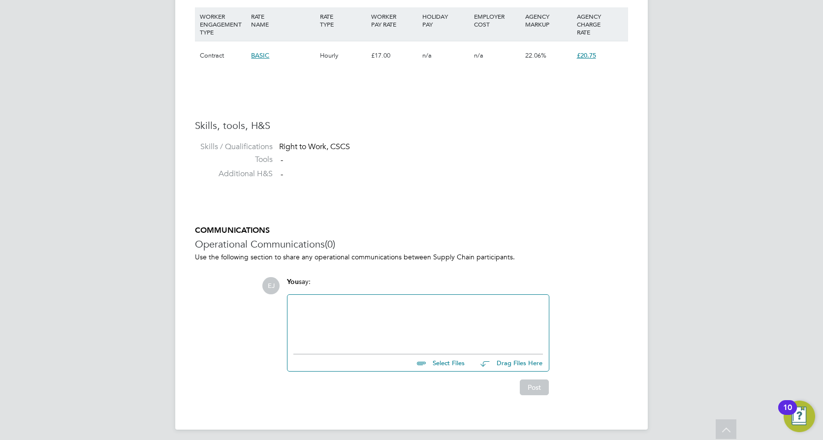
scroll to position [1267, 0]
